Goal: Task Accomplishment & Management: Use online tool/utility

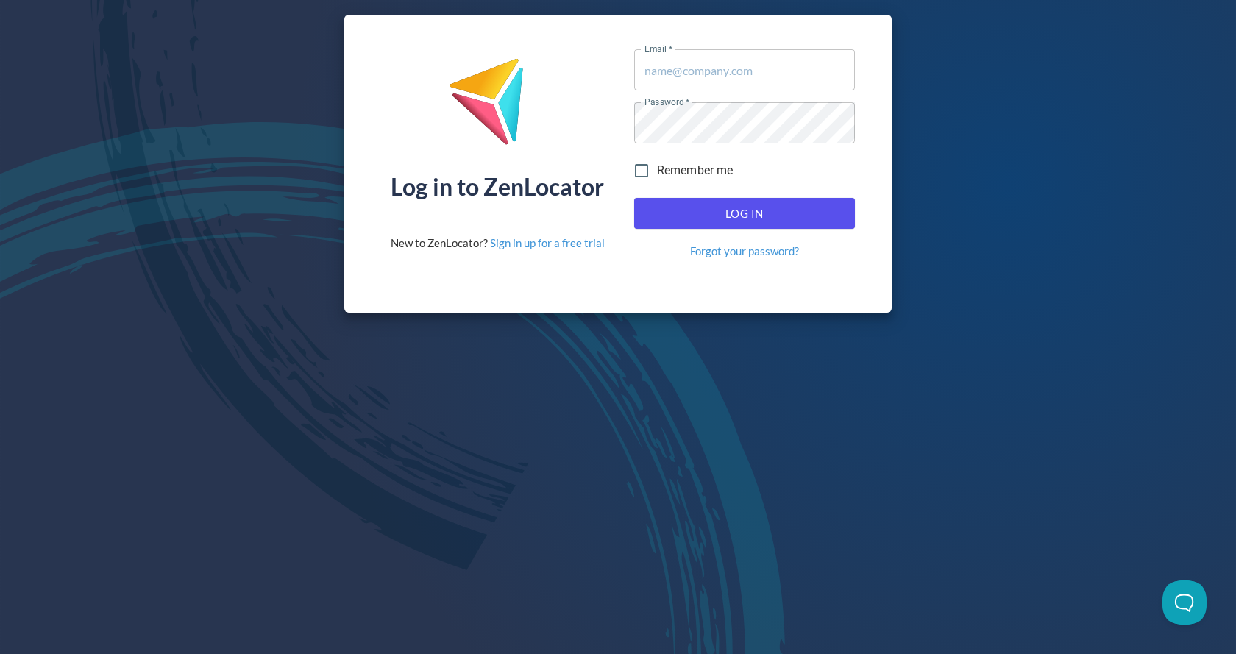
type input "[EMAIL_ADDRESS][DOMAIN_NAME]"
click at [102, 112] on div "Log in to ZenLocator New to ZenLocator? Sign in up for a free trial Email   * […" at bounding box center [618, 163] width 1236 height 327
click at [782, 210] on span "Log In" at bounding box center [744, 213] width 188 height 19
